Goal: Information Seeking & Learning: Learn about a topic

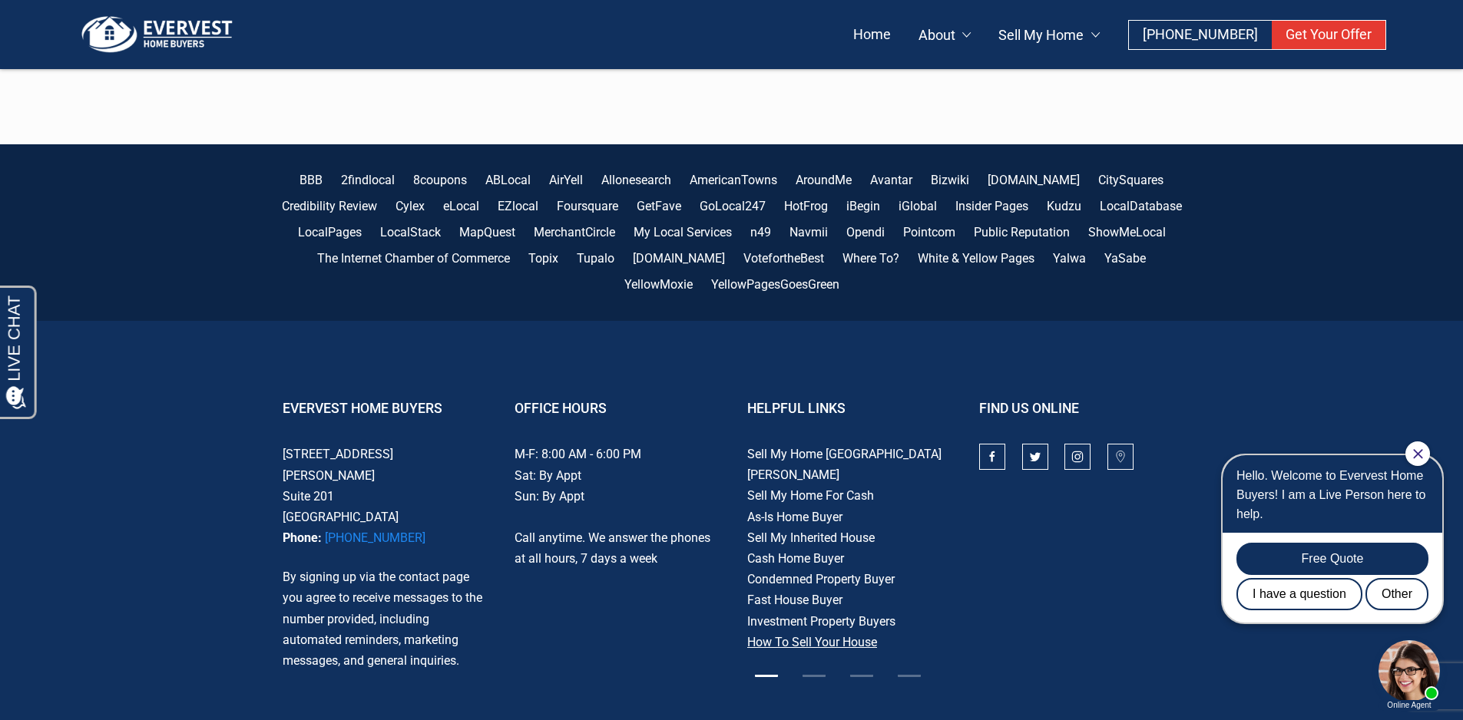
scroll to position [4754, 0]
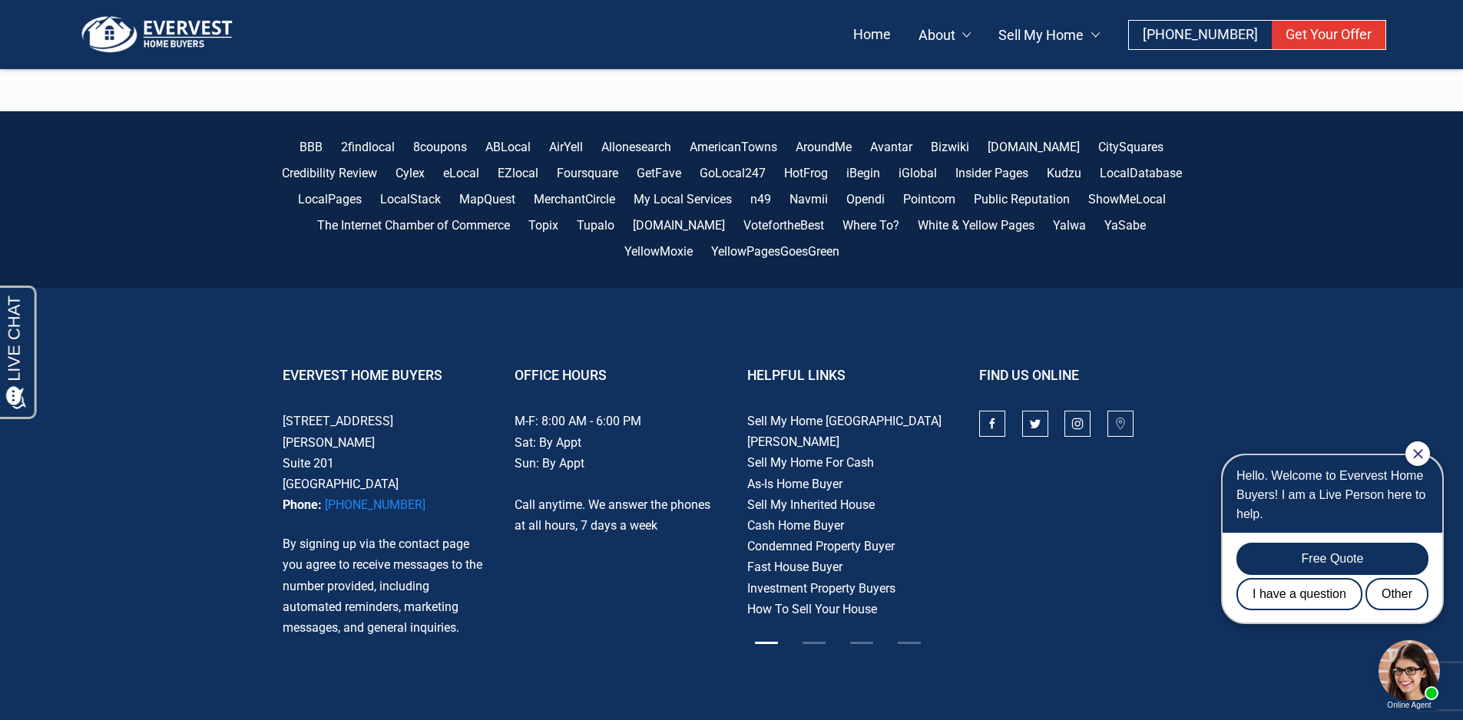
click at [912, 635] on link at bounding box center [909, 642] width 23 height 15
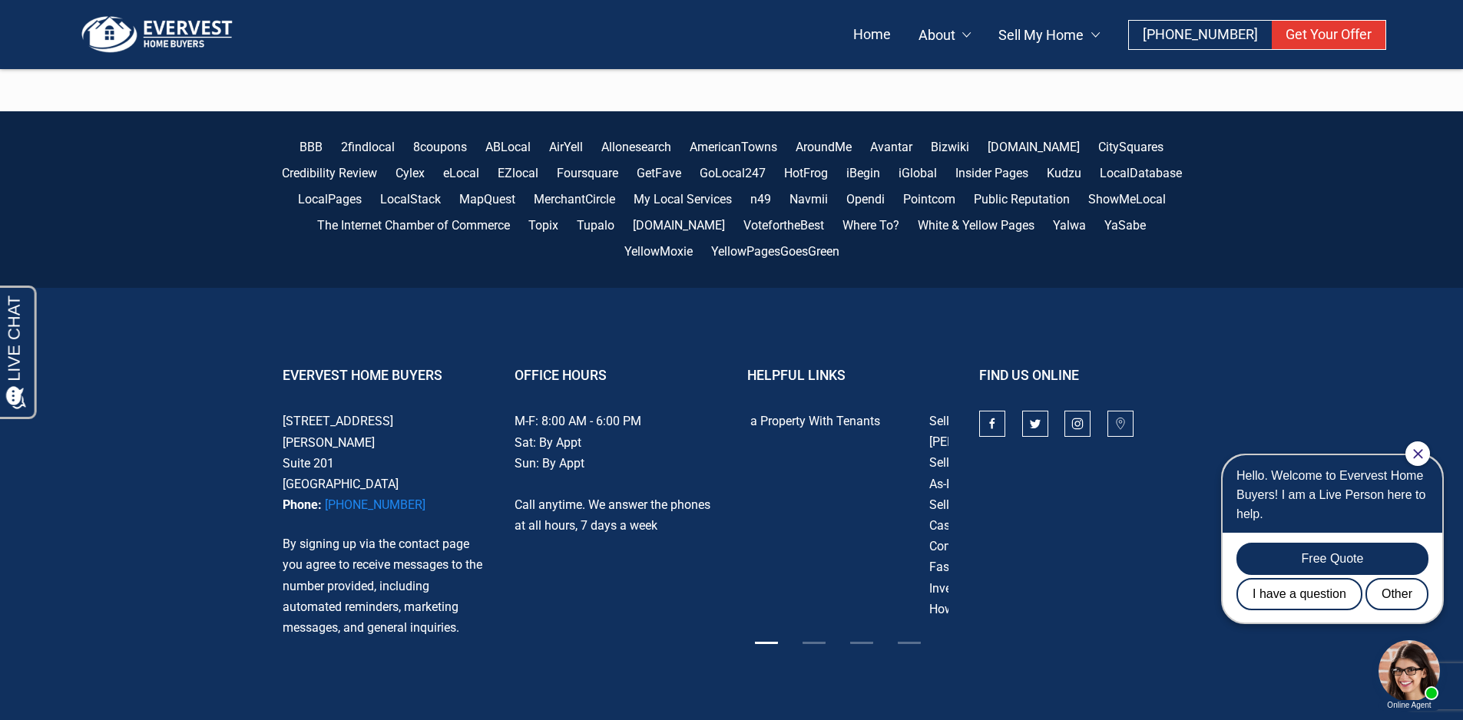
drag, startPoint x: 906, startPoint y: 332, endPoint x: 886, endPoint y: 333, distance: 20.0
click at [886, 411] on div "Sell My Home St. Louis Sell My Home For Cash As-Is Home Buyer Sell My Inherited…" at bounding box center [848, 515] width 202 height 209
click at [836, 414] on link "Sell a Property With Tenants" at bounding box center [823, 421] width 153 height 15
click at [865, 635] on link at bounding box center [861, 642] width 23 height 15
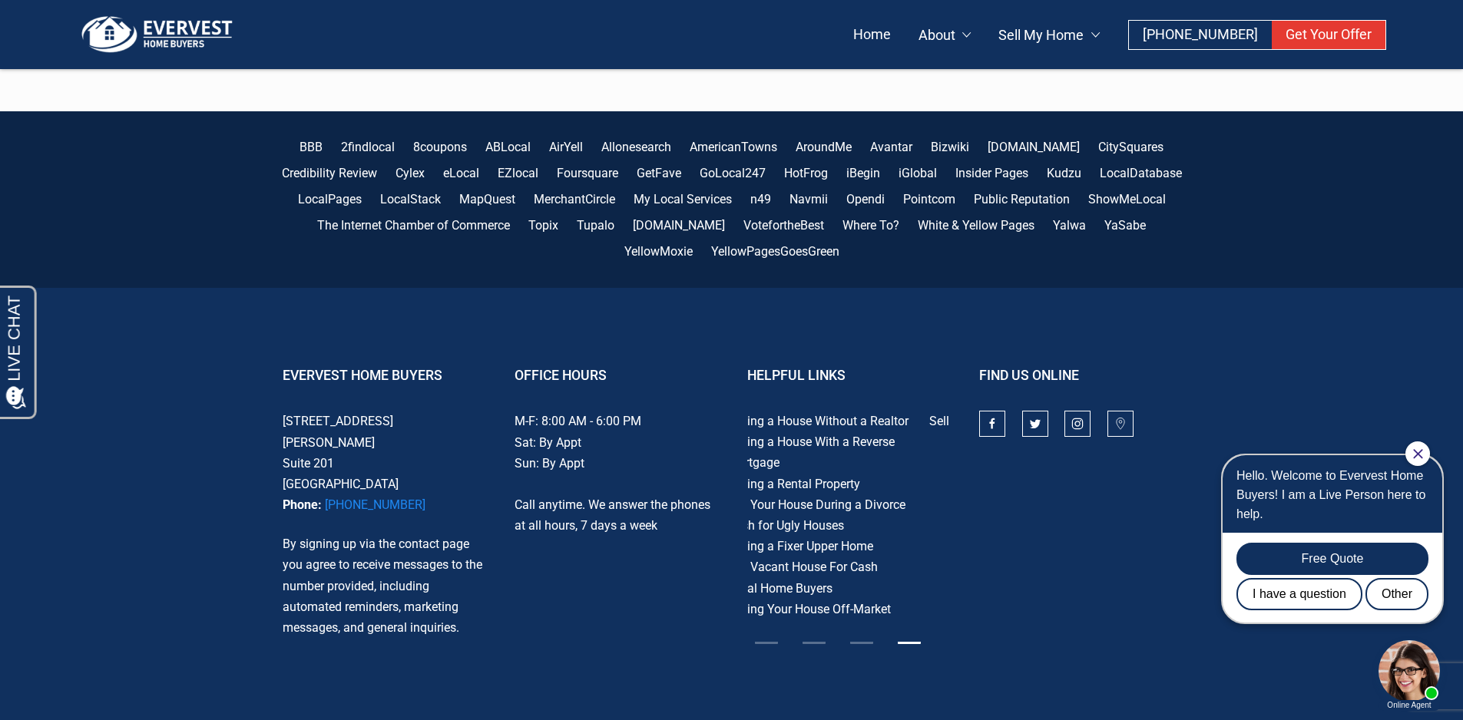
drag, startPoint x: 939, startPoint y: 522, endPoint x: 921, endPoint y: 515, distance: 20.0
click at [921, 515] on div "Sell My Home St. Louis Sell My Home For Cash As-Is Home Buyer Sell My Inherited…" at bounding box center [848, 515] width 202 height 209
click at [813, 581] on link "Local Home Buyers" at bounding box center [799, 588] width 105 height 15
click at [818, 561] on link "Sell Vacant House For Cash" at bounding box center [822, 568] width 151 height 15
click at [862, 539] on link "Selling a Fixer Upper Home" at bounding box center [820, 546] width 146 height 15
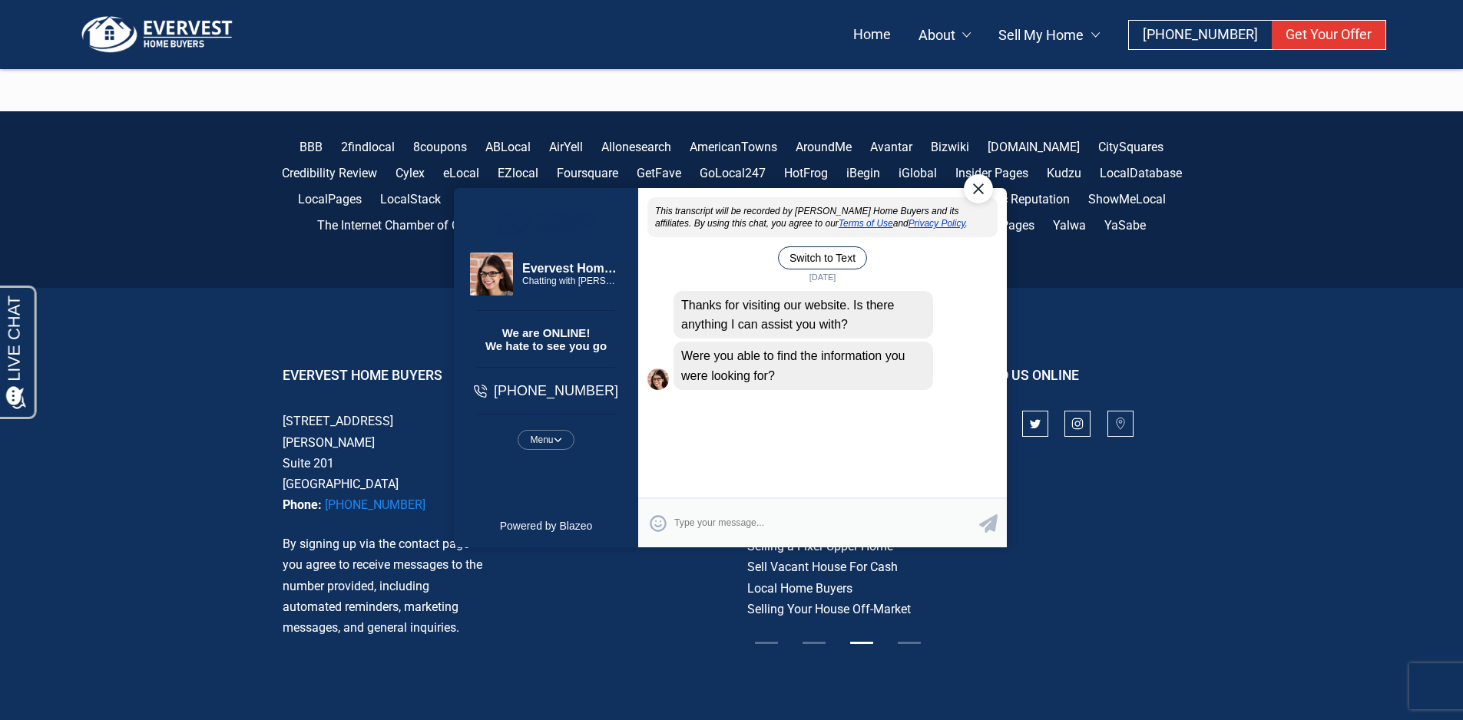
scroll to position [0, 0]
click at [973, 183] on div "Close Chat" at bounding box center [977, 188] width 29 height 29
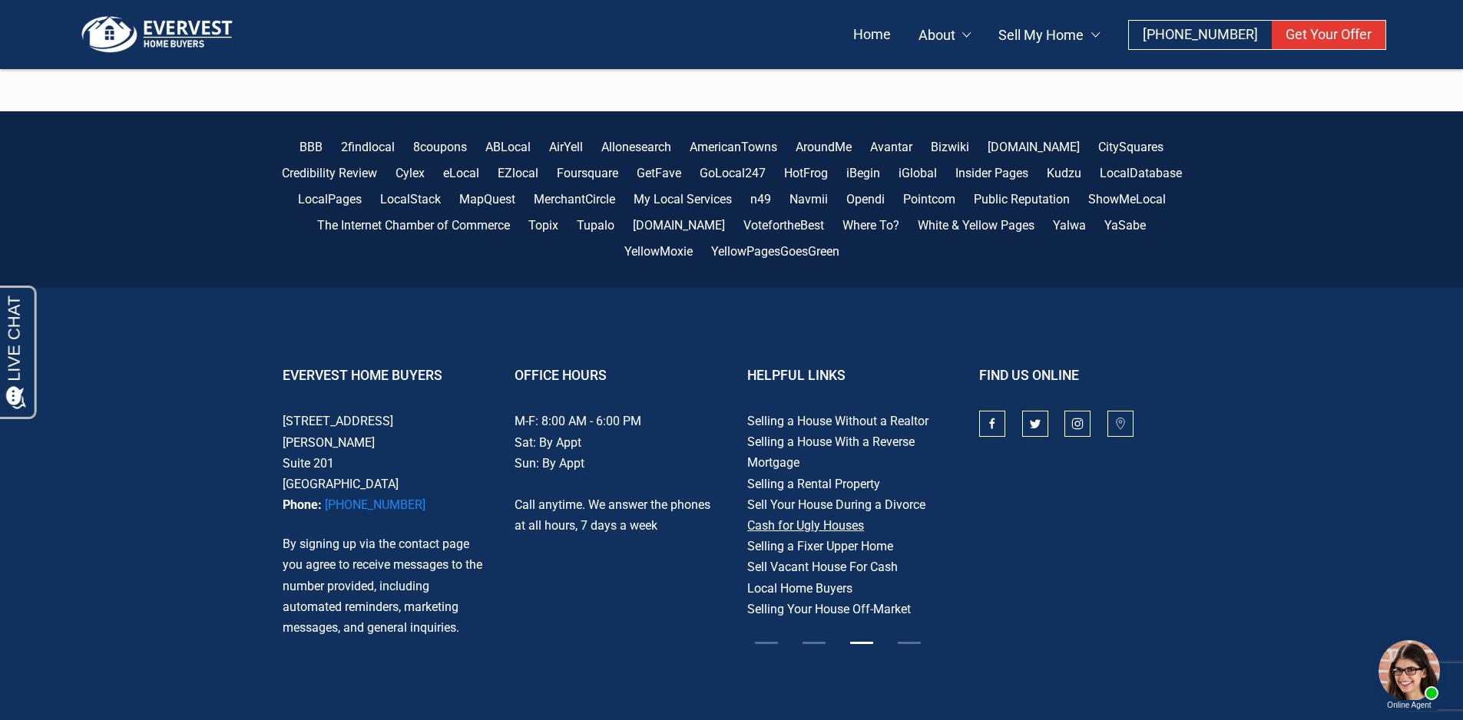
click at [808, 518] on link "Cash for Ugly Houses" at bounding box center [805, 525] width 117 height 15
click at [902, 498] on link "Sell Your House During a Divorce" at bounding box center [836, 505] width 178 height 15
click at [780, 414] on link "Selling a House Without a Realtor" at bounding box center [837, 421] width 181 height 15
click at [818, 635] on link at bounding box center [814, 642] width 23 height 15
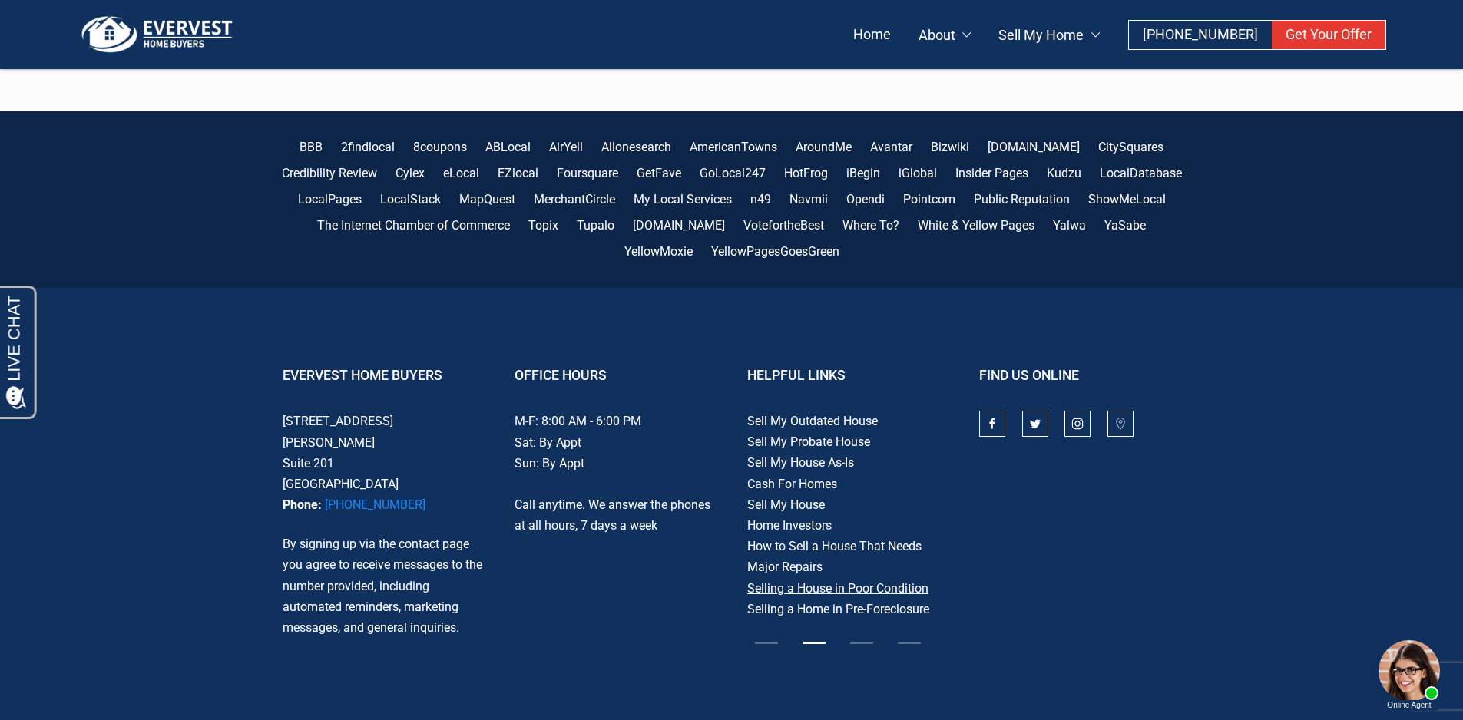
click at [822, 581] on link "Selling a House in Poor Condition" at bounding box center [837, 588] width 181 height 15
click at [806, 518] on link "Home Investors" at bounding box center [789, 525] width 84 height 15
click at [826, 539] on link "How to Sell a House That Needs Major Repairs" at bounding box center [834, 556] width 174 height 35
click at [829, 477] on link "Cash For Homes" at bounding box center [792, 484] width 90 height 15
click at [770, 635] on link at bounding box center [766, 642] width 23 height 15
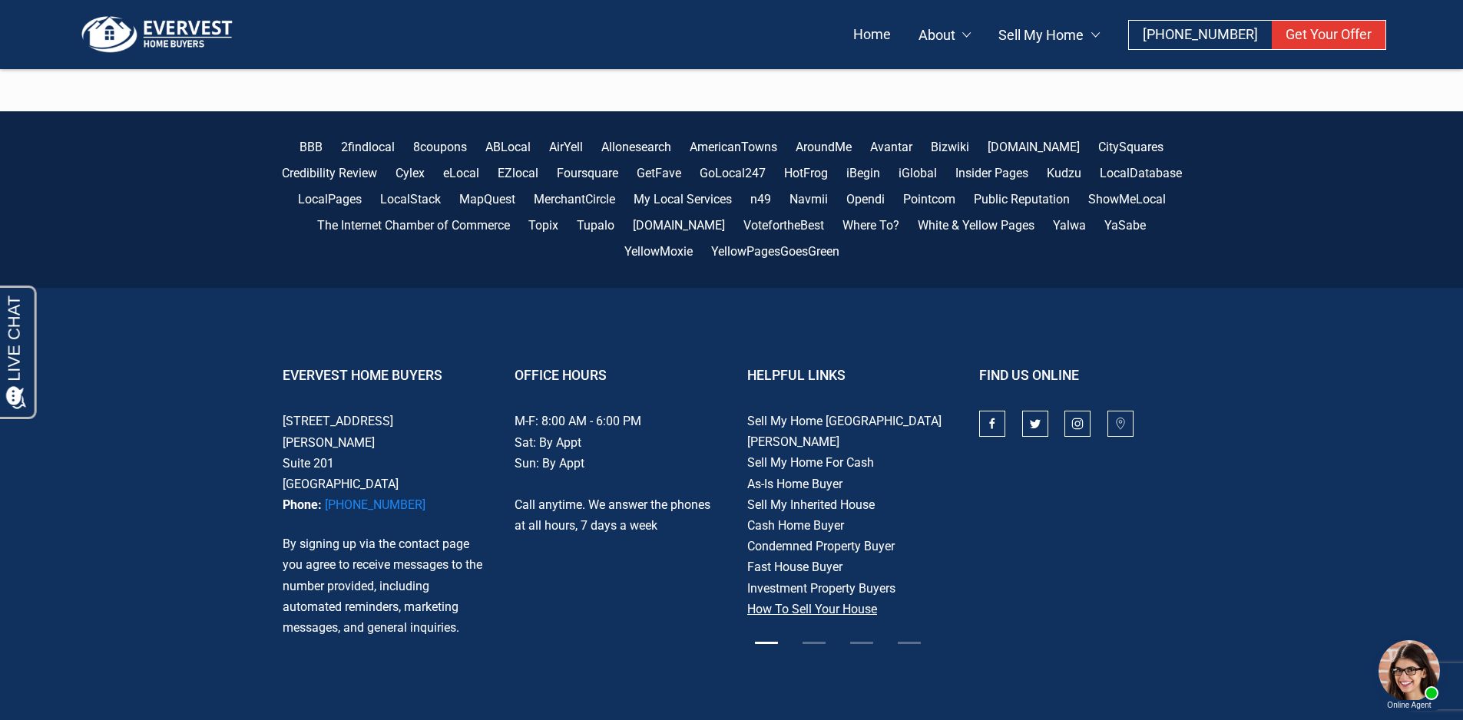
click at [802, 602] on link "How To Sell Your House" at bounding box center [812, 609] width 130 height 15
click at [872, 635] on link at bounding box center [861, 642] width 23 height 15
click at [833, 414] on link "Selling a House Without a Realtor" at bounding box center [837, 421] width 181 height 15
click at [870, 498] on link "Sell Your House During a Divorce" at bounding box center [836, 505] width 178 height 15
